Goal: Check status: Check status

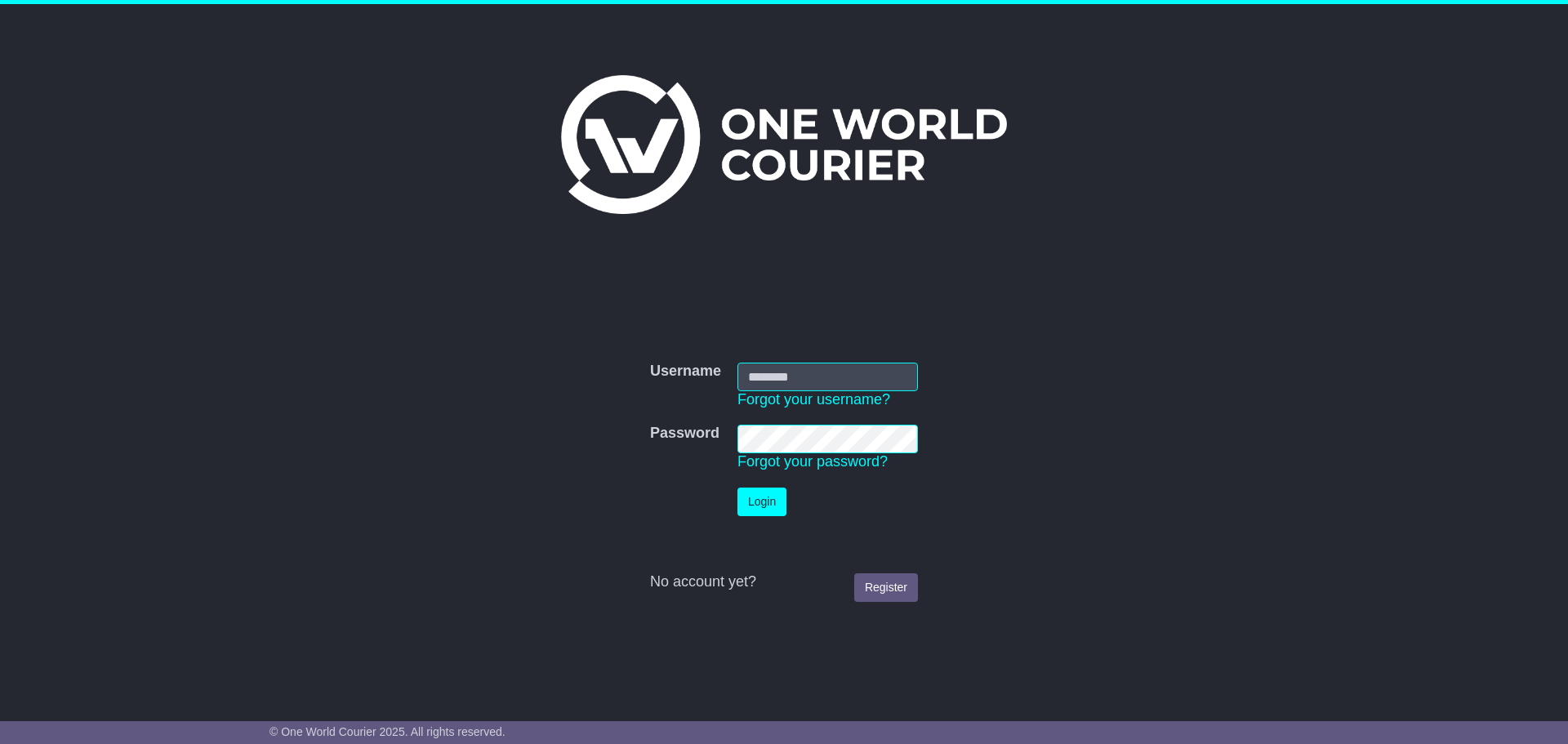
type input "**********"
drag, startPoint x: 0, startPoint y: 0, endPoint x: 777, endPoint y: 507, distance: 927.8
click at [777, 507] on button "Login" at bounding box center [762, 502] width 49 height 28
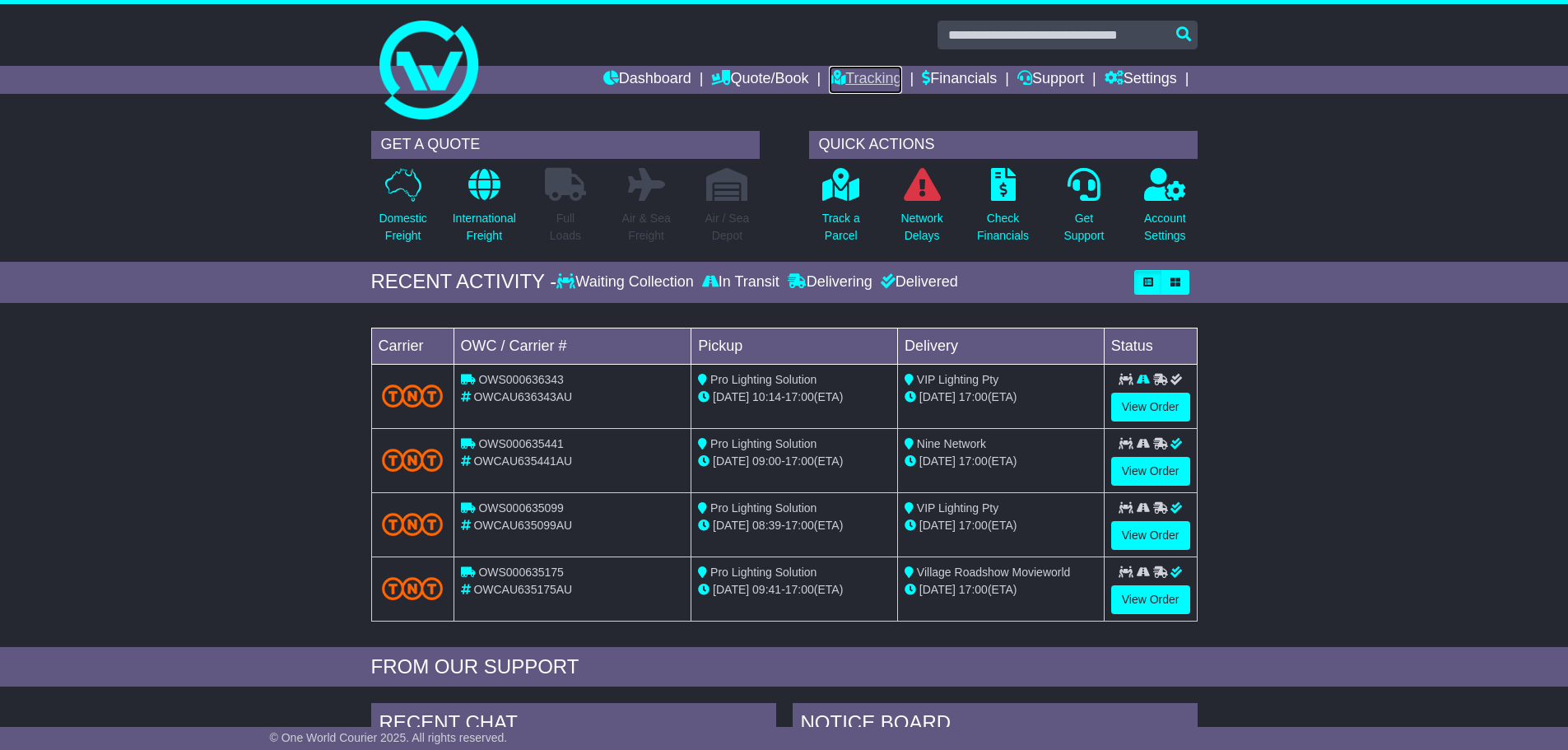
click at [873, 84] on link "Tracking" at bounding box center [865, 80] width 72 height 28
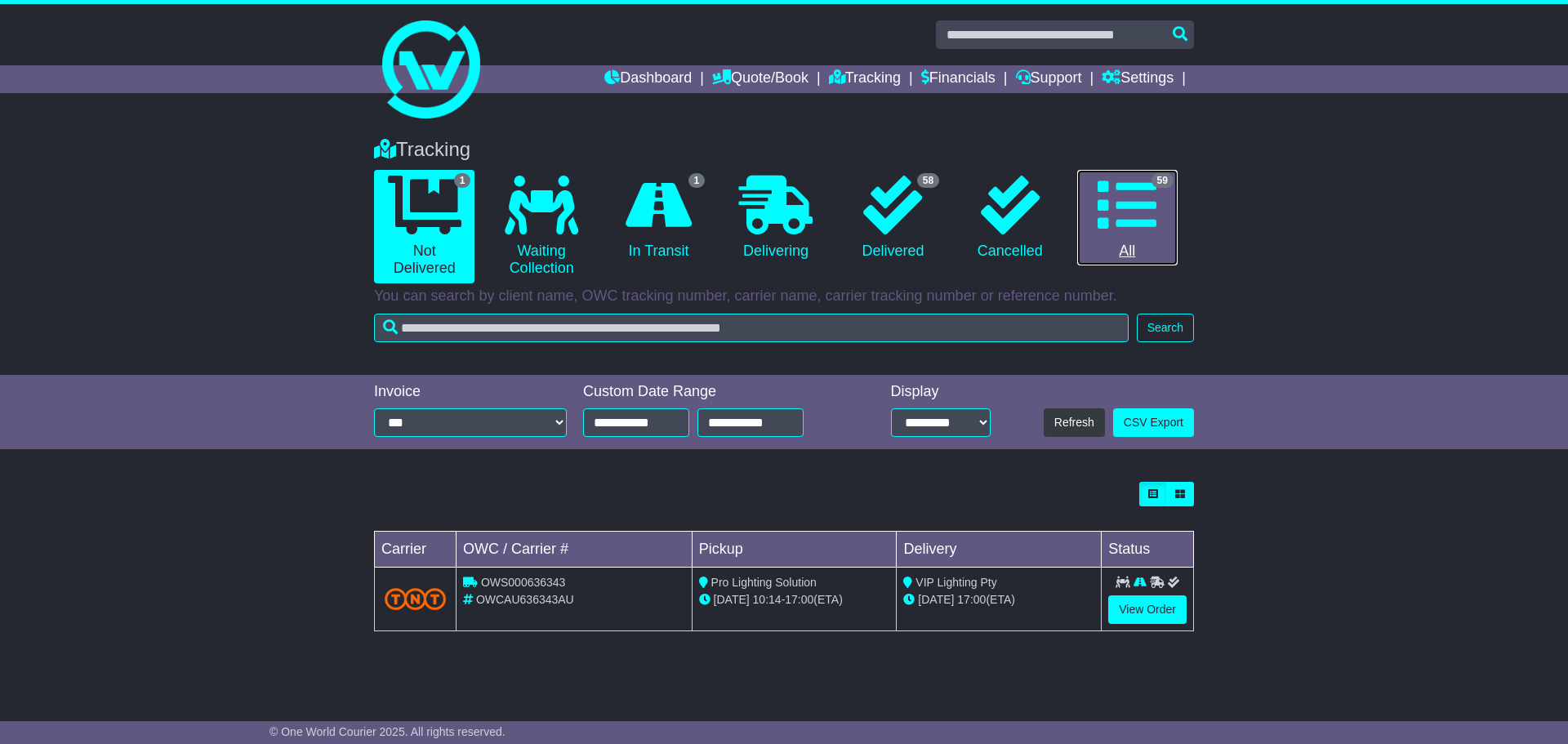
click at [1132, 194] on icon at bounding box center [1127, 205] width 59 height 59
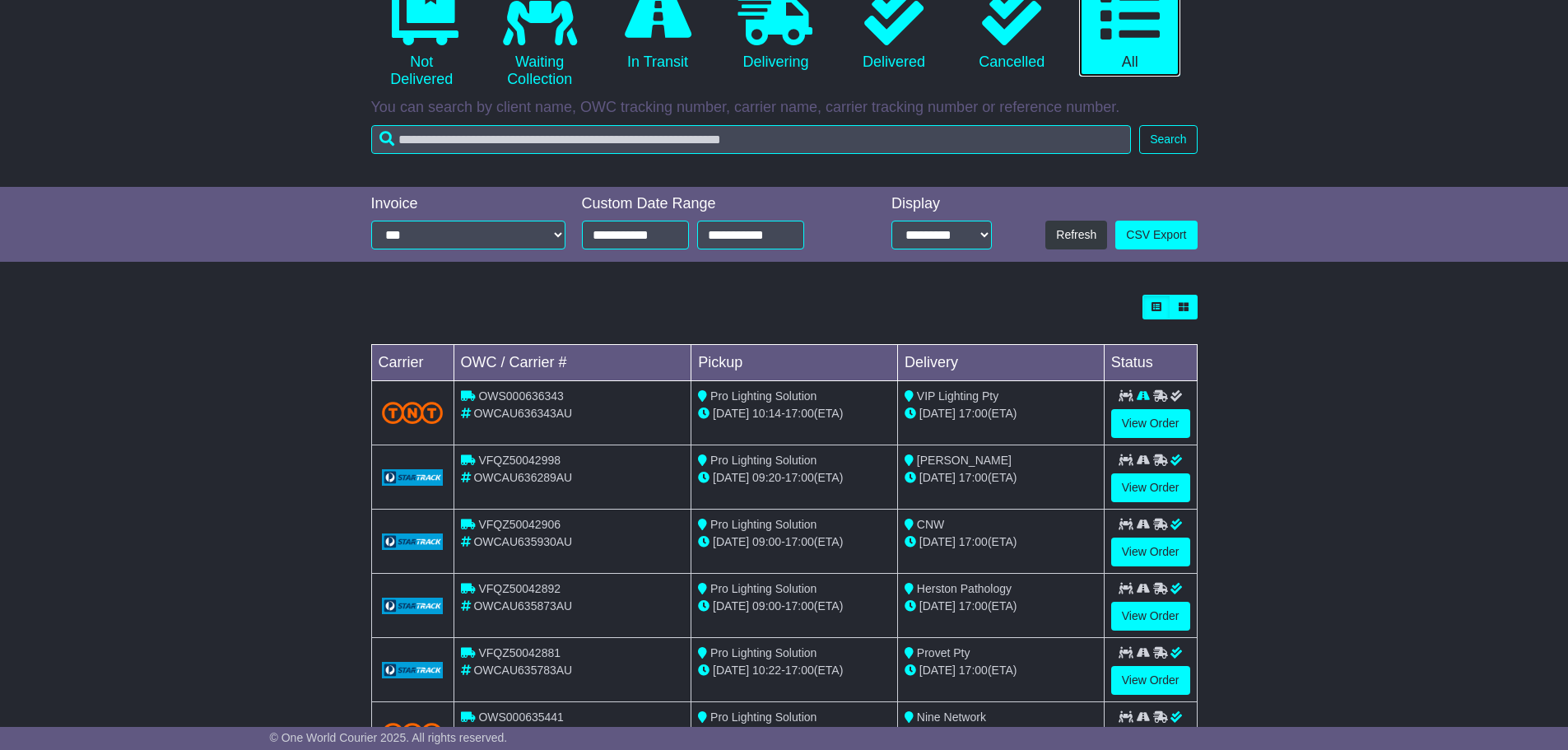
scroll to position [196, 0]
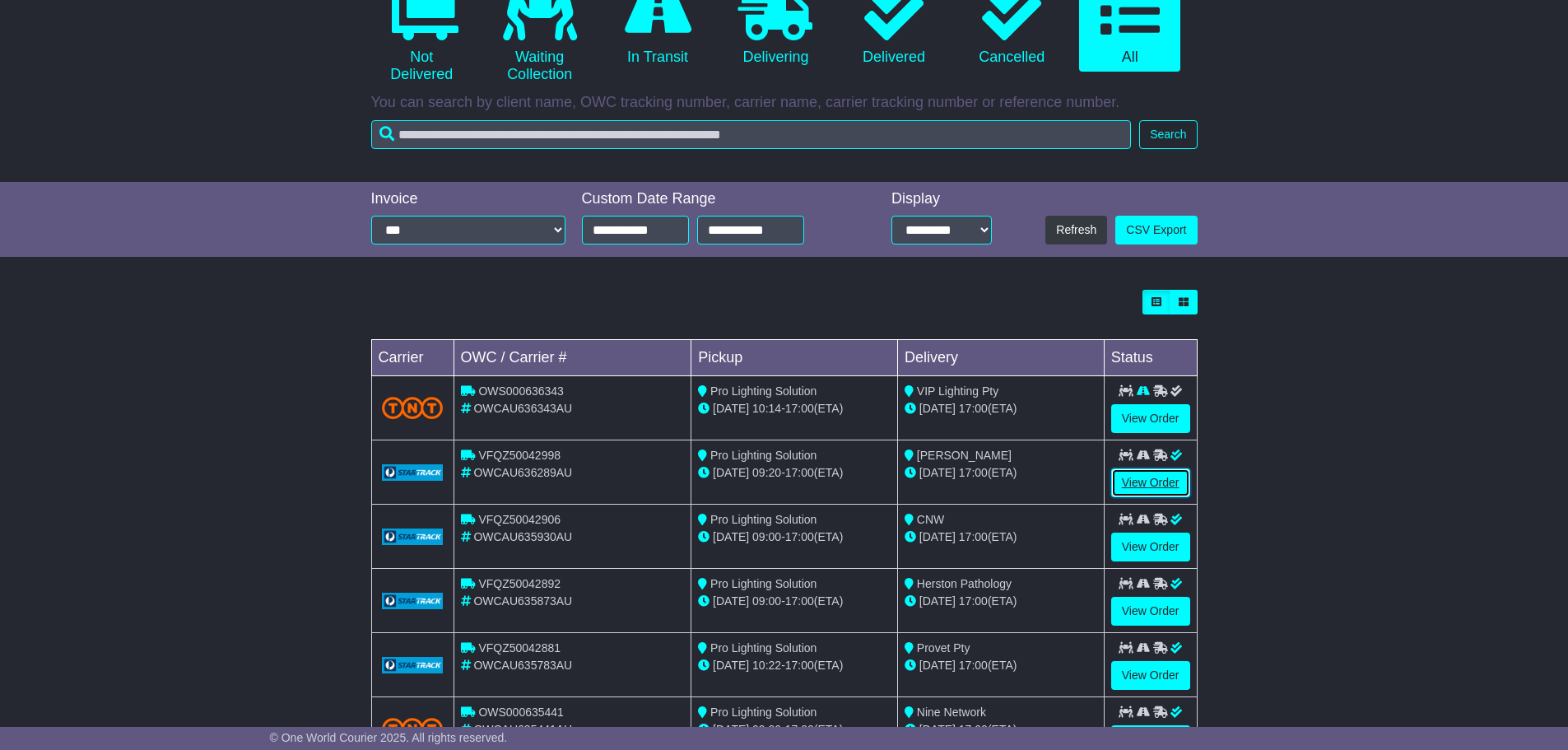
click at [1161, 480] on link "View Order" at bounding box center [1151, 482] width 79 height 29
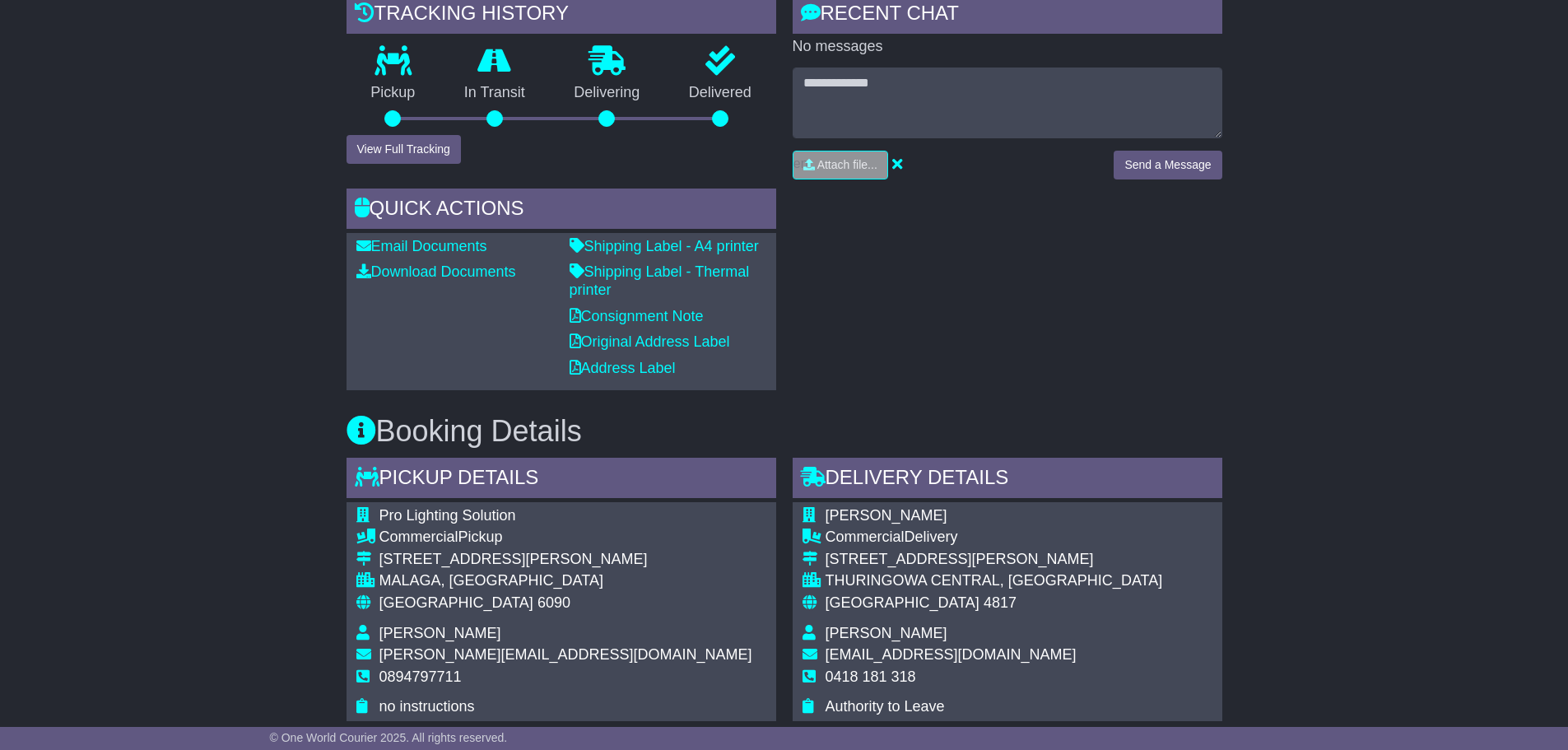
scroll to position [345, 0]
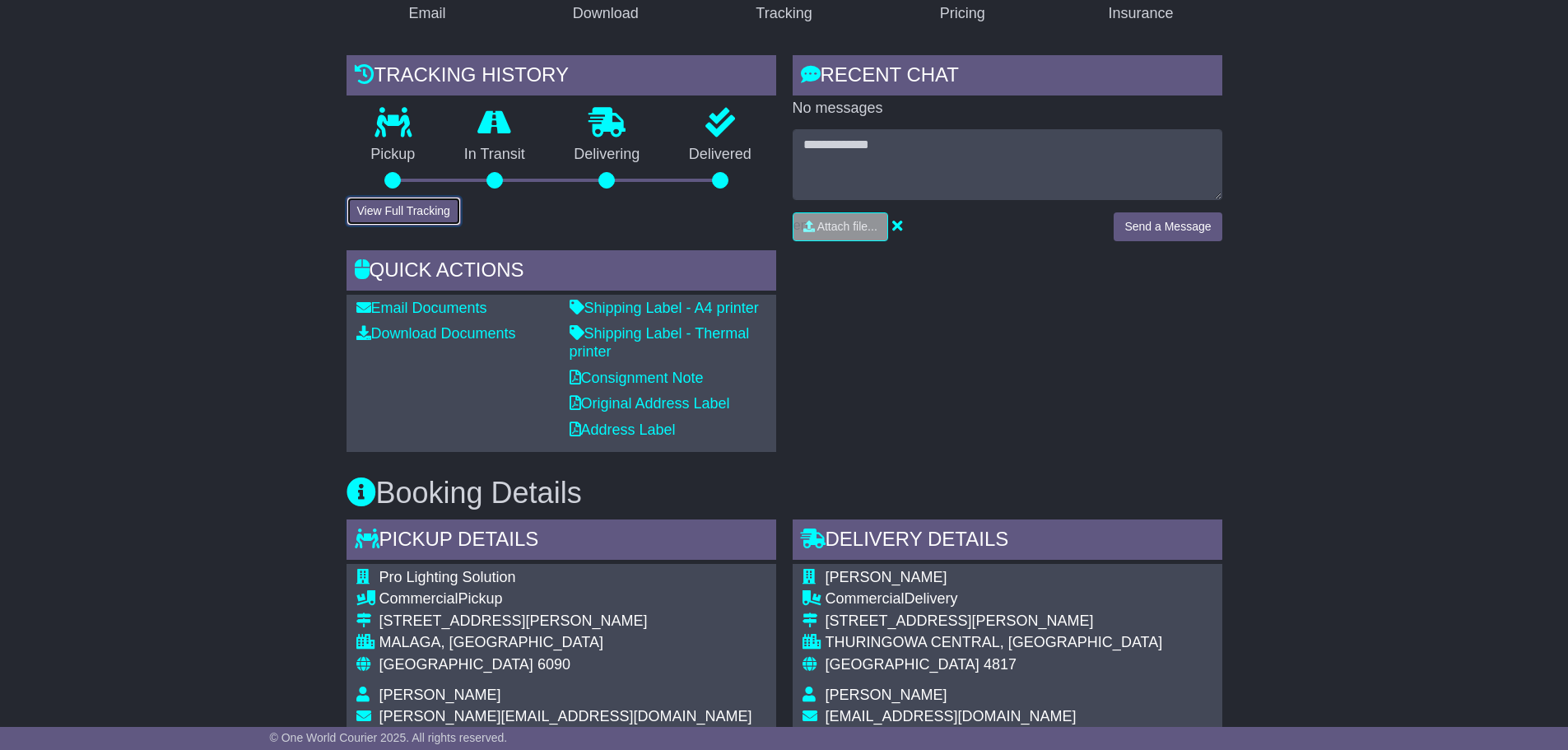
click at [413, 215] on button "View Full Tracking" at bounding box center [404, 211] width 114 height 29
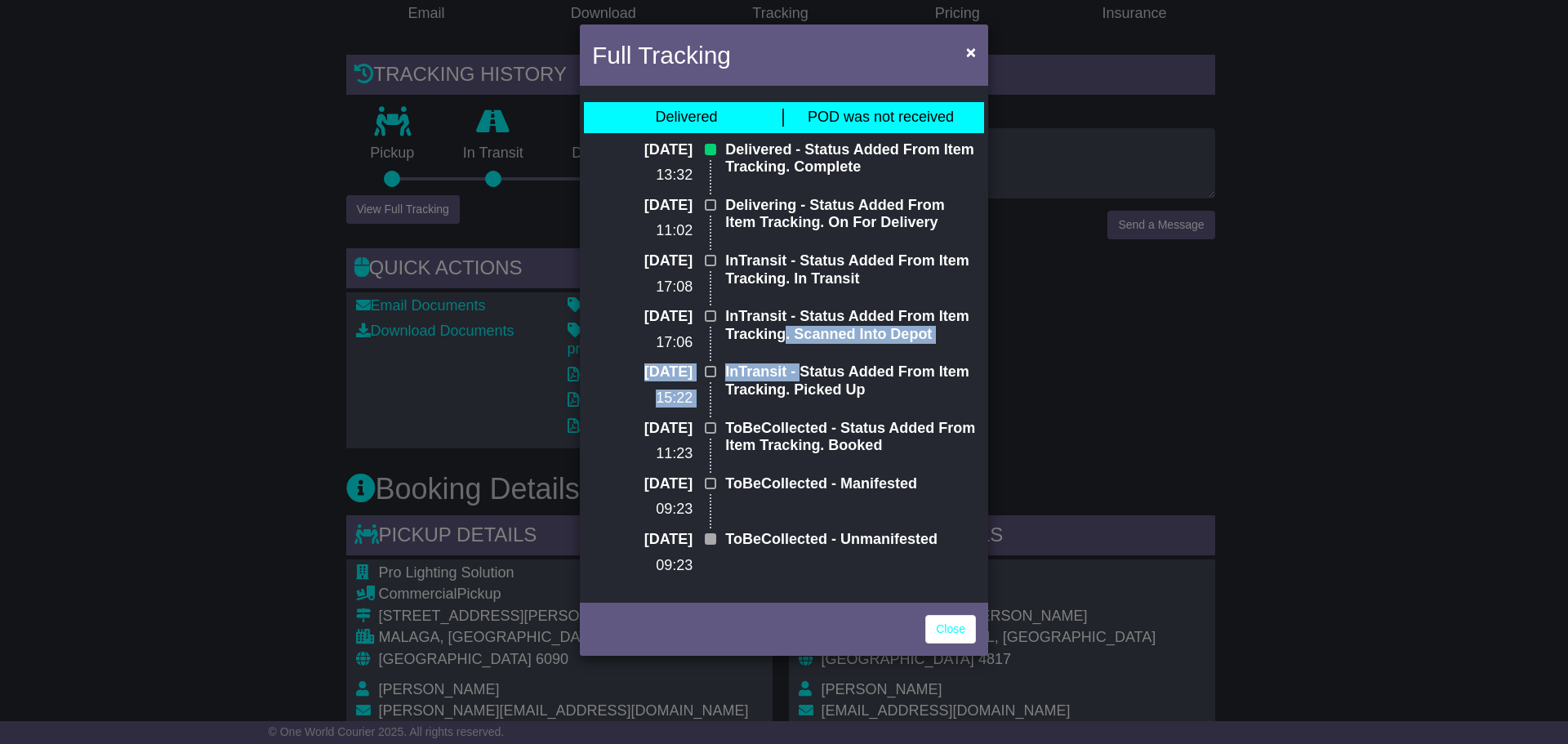
drag, startPoint x: 782, startPoint y: 362, endPoint x: 801, endPoint y: 376, distance: 23.6
click at [801, 376] on div "21 Aug 2025 13:32 Delivered - Status Added From Item Tracking. Complete 21 Aug …" at bounding box center [784, 365] width 400 height 446
click at [838, 218] on p "Delivering - Status Added From Item Tracking. On For Delivery" at bounding box center [850, 215] width 251 height 35
click at [967, 53] on span "×" at bounding box center [971, 52] width 10 height 19
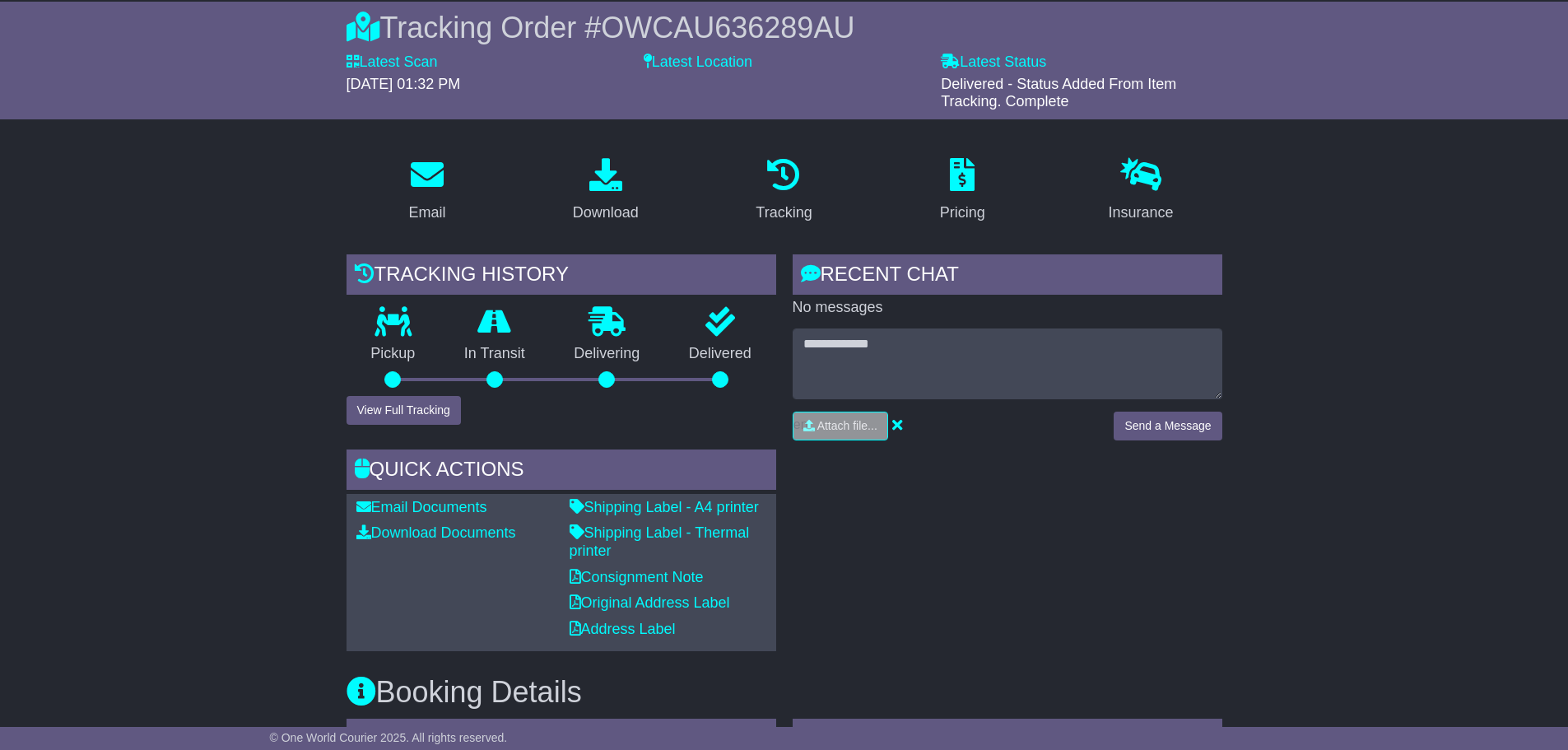
scroll to position [133, 0]
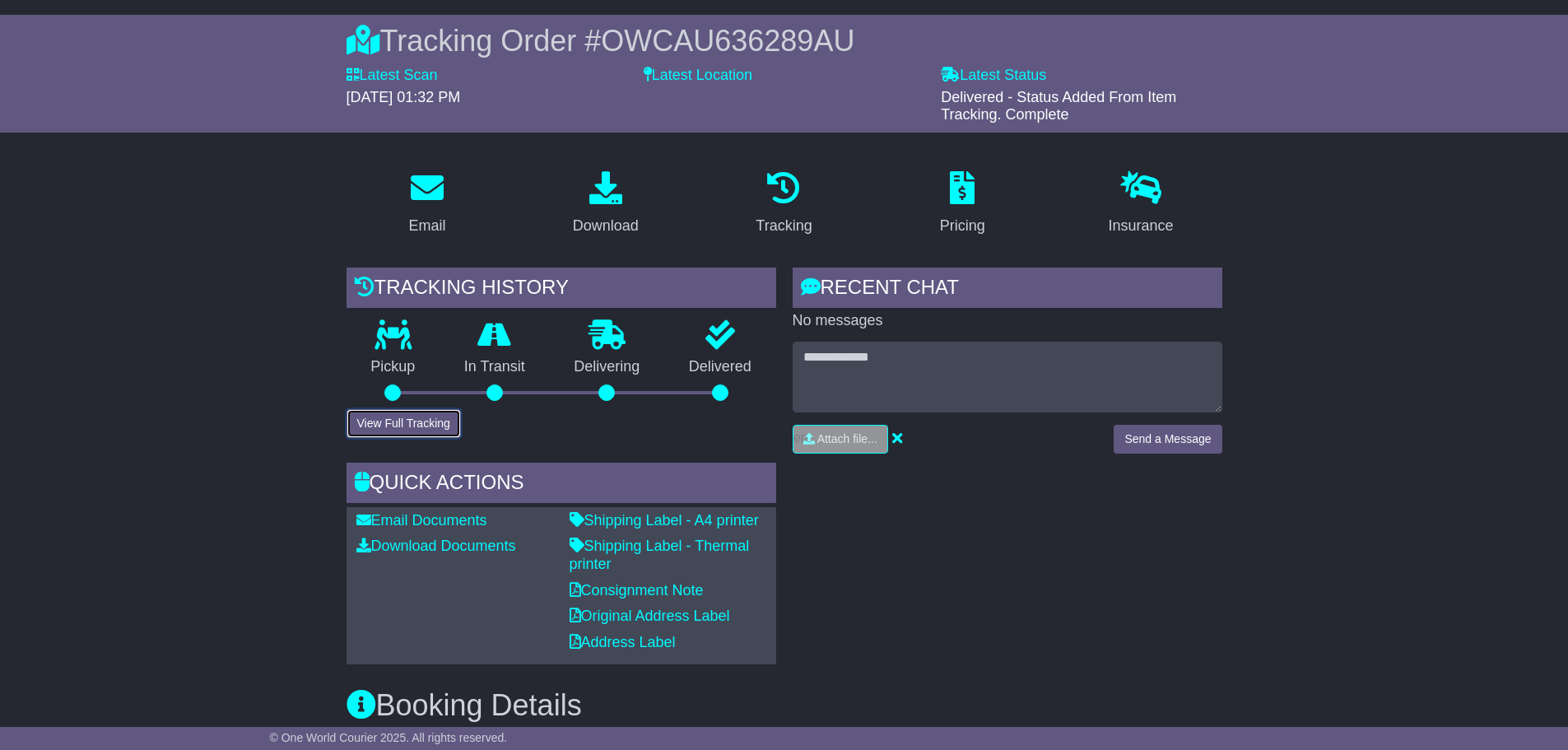
click at [399, 414] on button "View Full Tracking" at bounding box center [404, 424] width 114 height 29
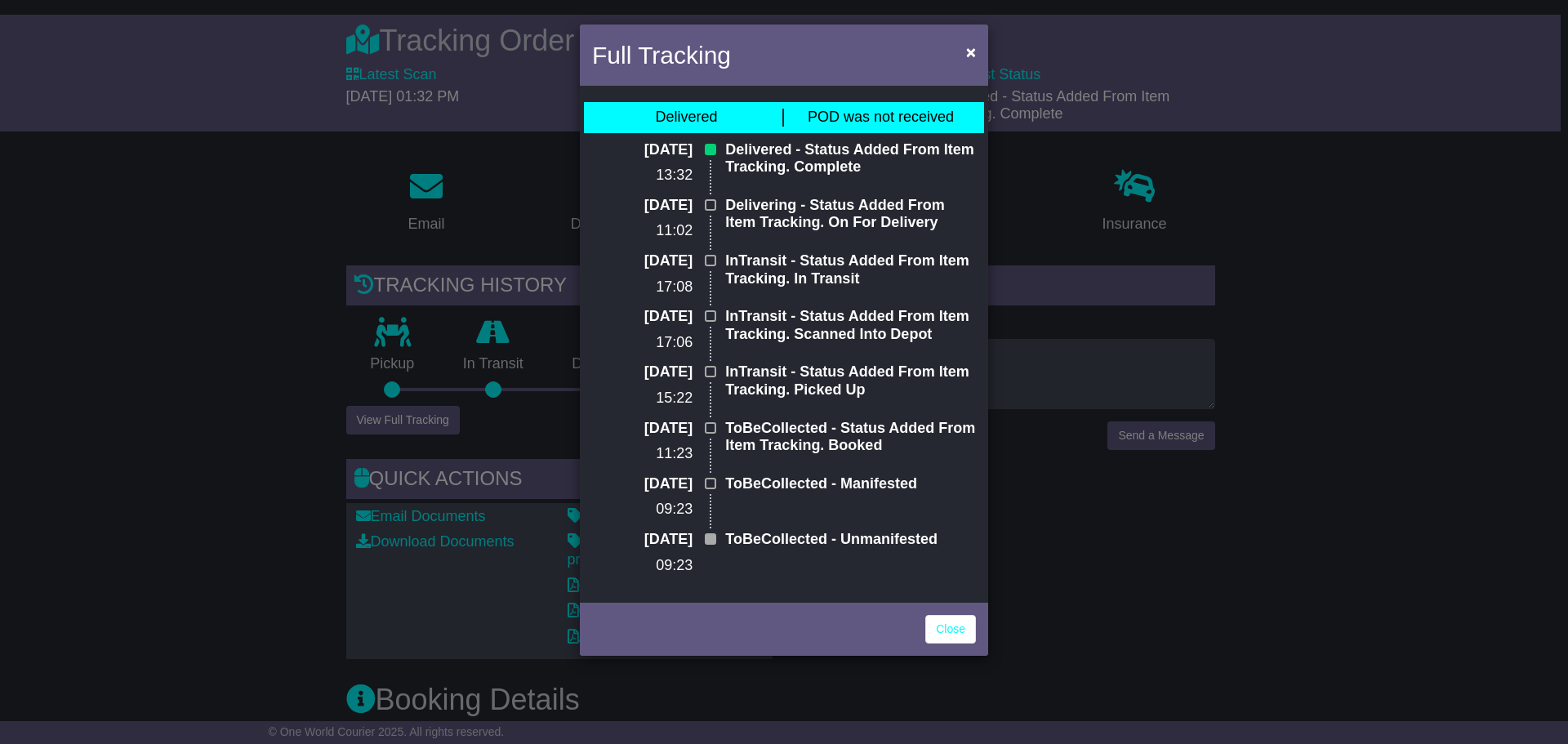
click at [892, 121] on span "POD was not received" at bounding box center [881, 117] width 146 height 17
click at [975, 52] on span "×" at bounding box center [971, 52] width 10 height 19
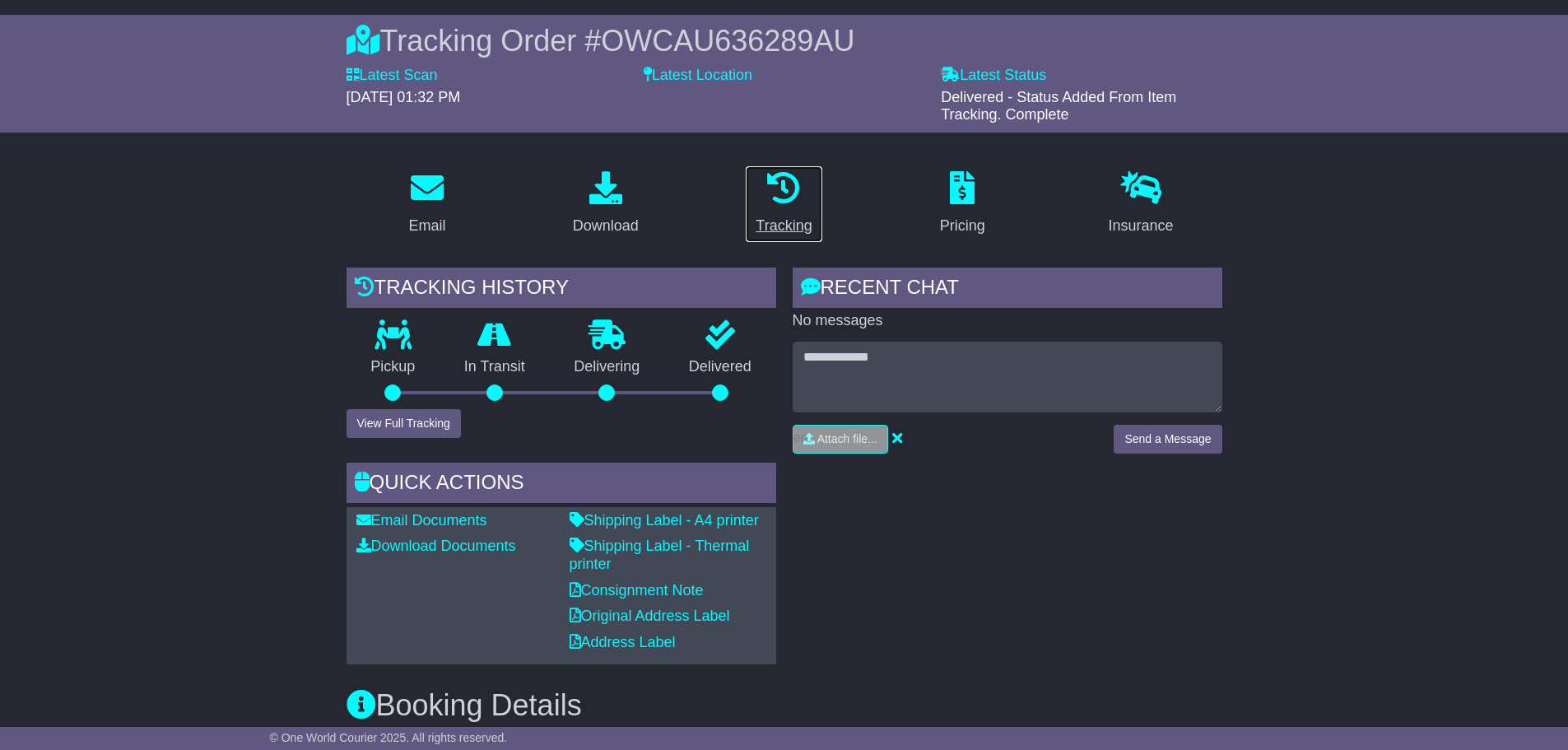
click at [785, 222] on div "Tracking" at bounding box center [784, 226] width 56 height 22
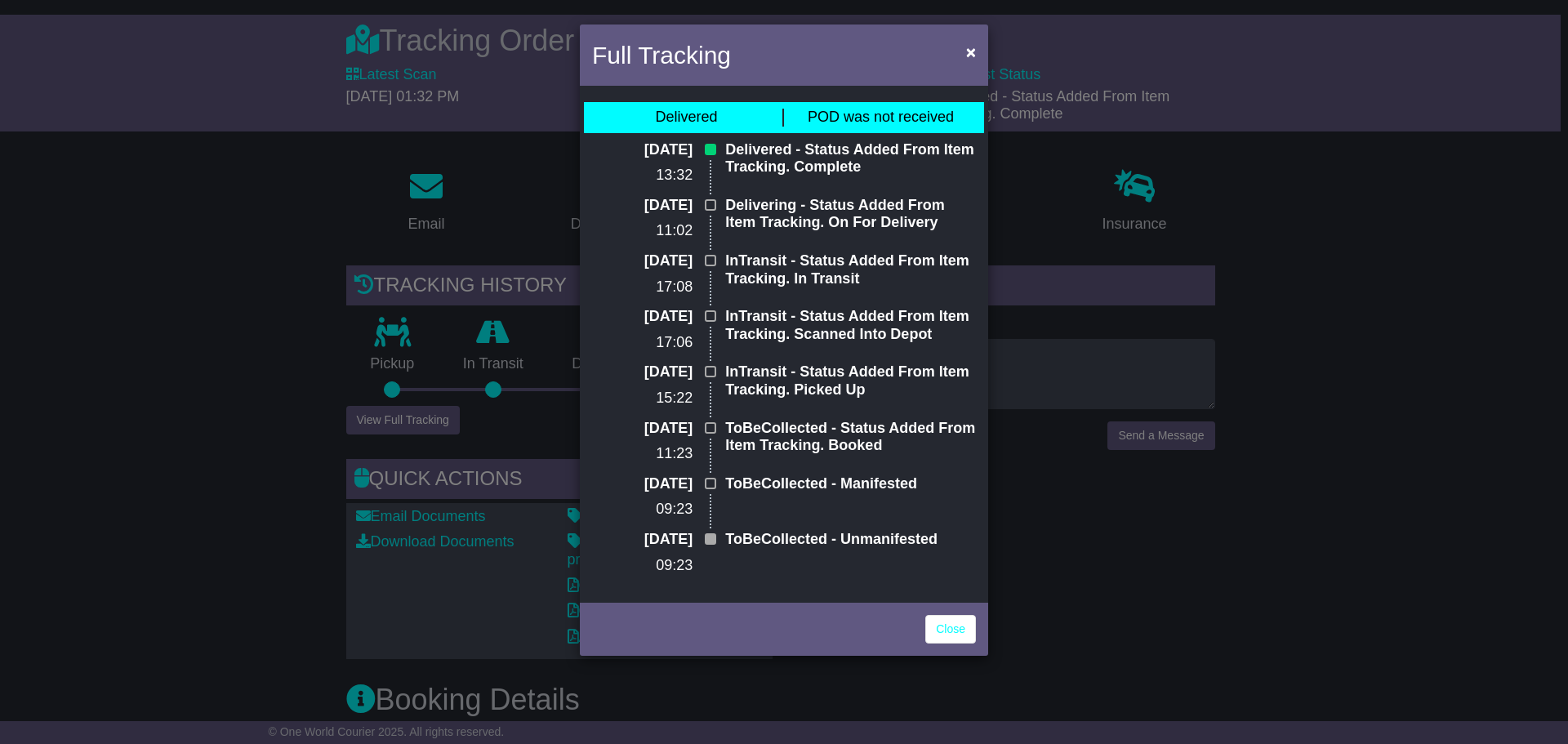
drag, startPoint x: 786, startPoint y: 47, endPoint x: 934, endPoint y: 71, distance: 149.9
click at [934, 71] on div "Full Tracking ×" at bounding box center [784, 57] width 409 height 66
click at [973, 52] on span "×" at bounding box center [971, 52] width 10 height 19
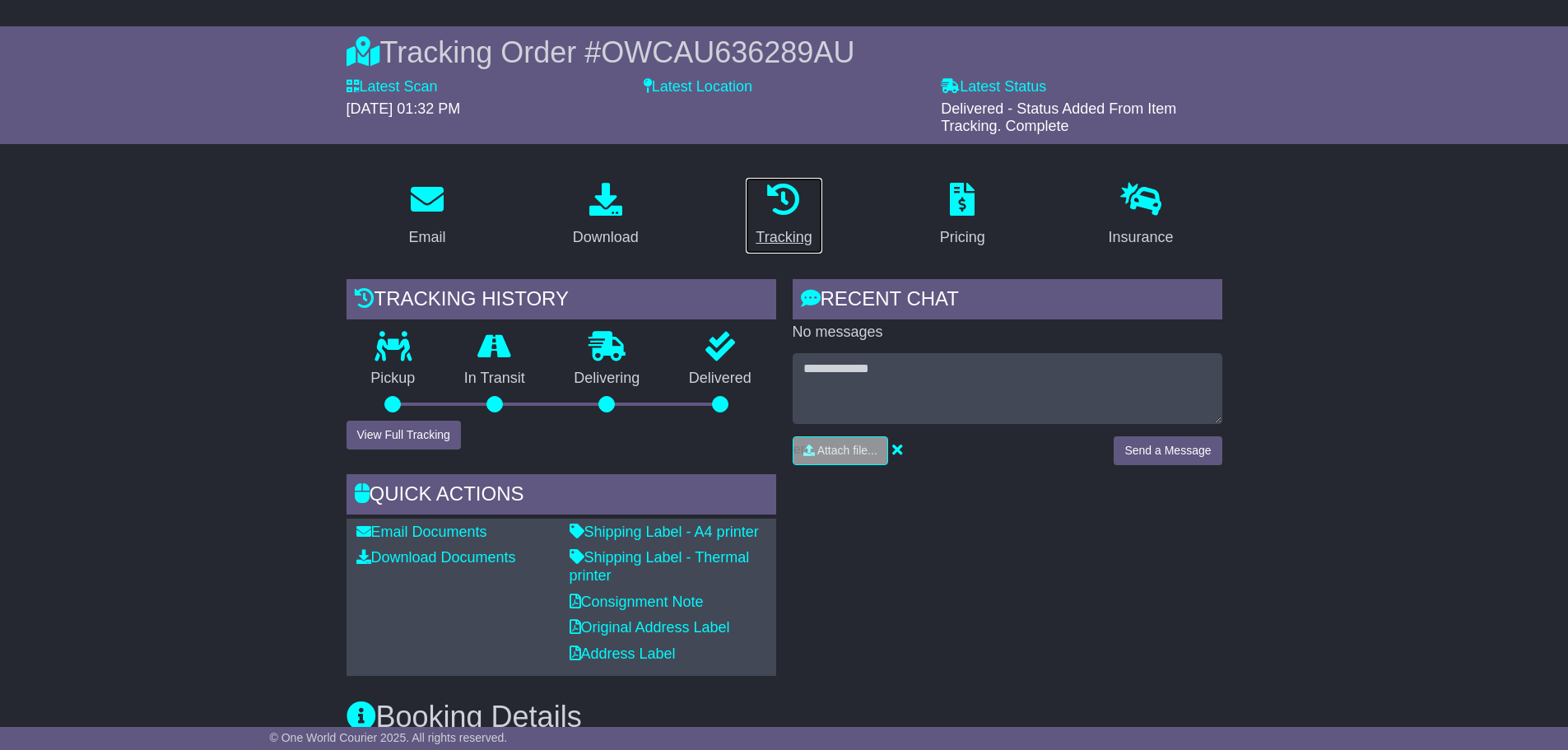
scroll to position [36, 0]
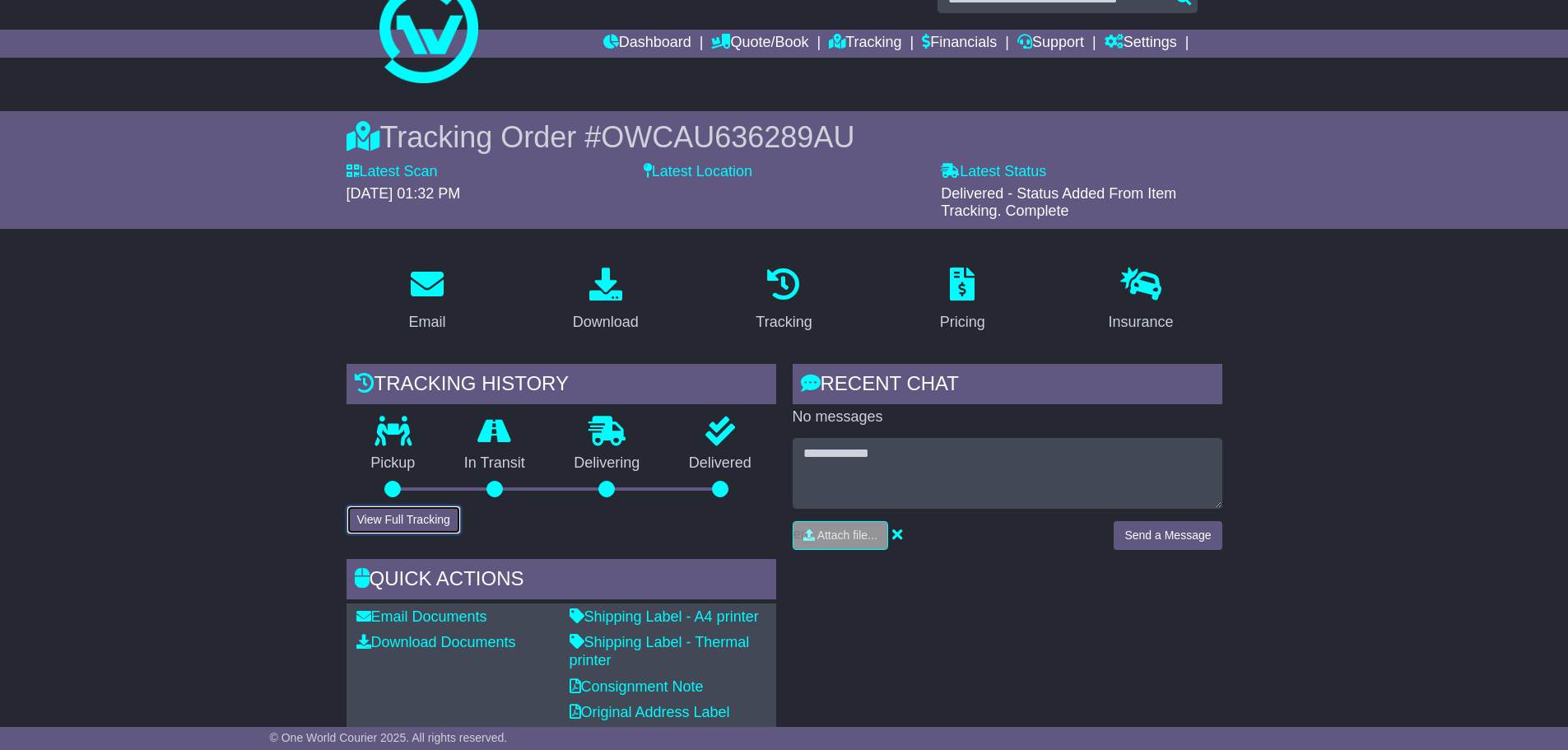
click at [435, 518] on button "View Full Tracking" at bounding box center [404, 520] width 114 height 29
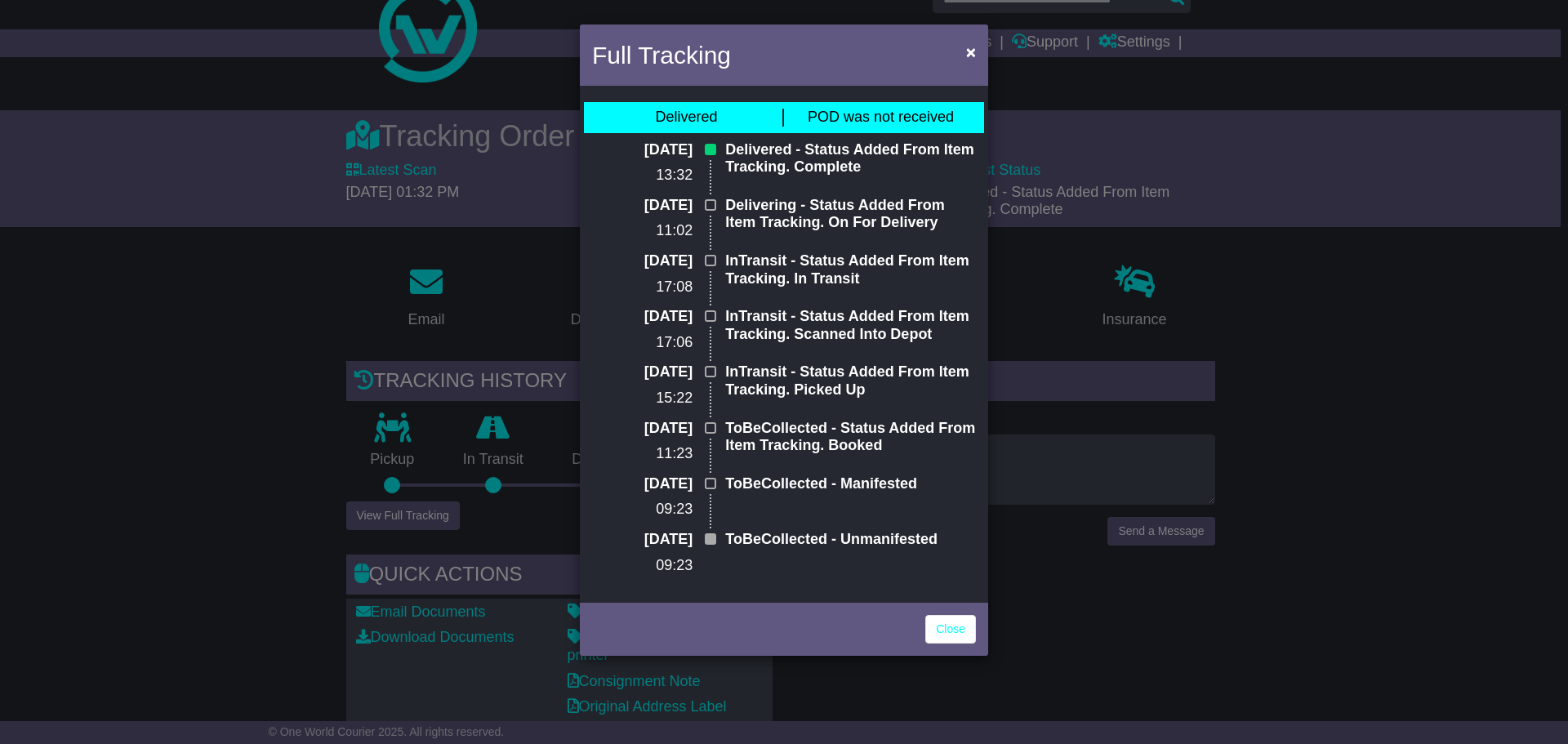
drag, startPoint x: 1184, startPoint y: 421, endPoint x: 1220, endPoint y: 436, distance: 39.0
click at [1184, 421] on div "Full Tracking × Delivered POD was not received 21 Aug 2025 13:32 Delivered - St…" at bounding box center [784, 372] width 1568 height 744
